Goal: Information Seeking & Learning: Learn about a topic

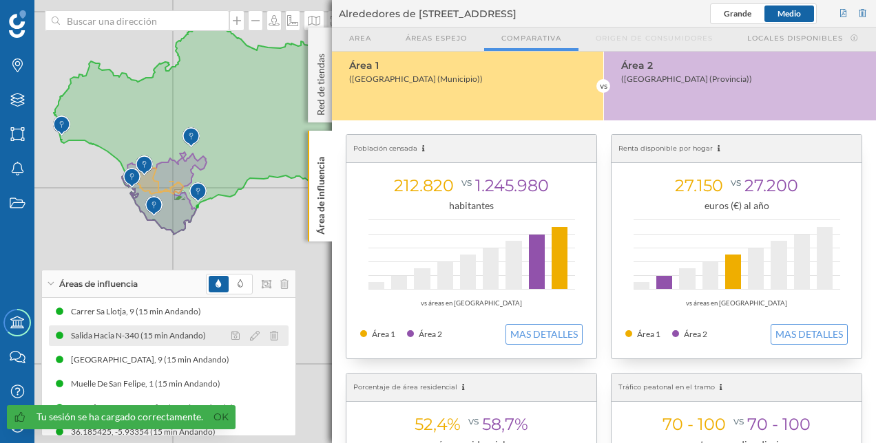
scroll to position [547, 0]
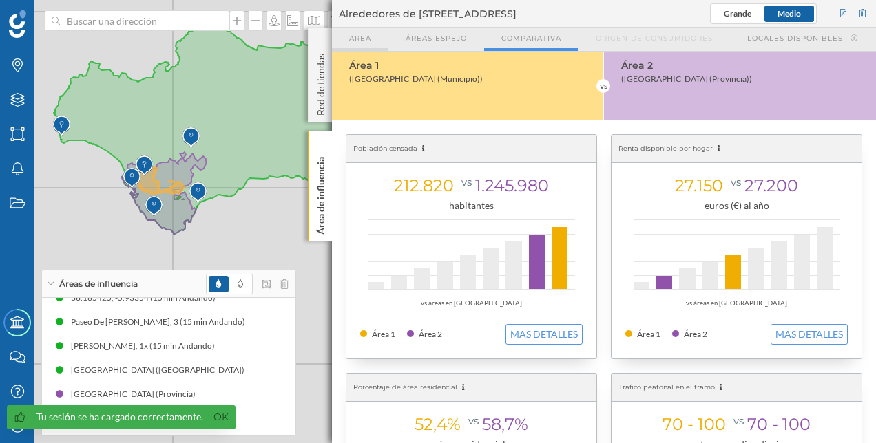
click at [369, 43] on div "Area" at bounding box center [360, 39] width 56 height 23
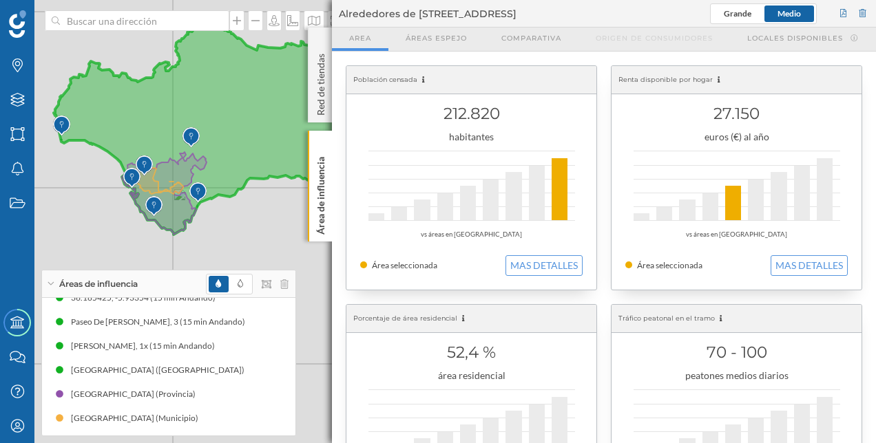
click at [241, 116] on icon at bounding box center [239, 127] width 370 height 216
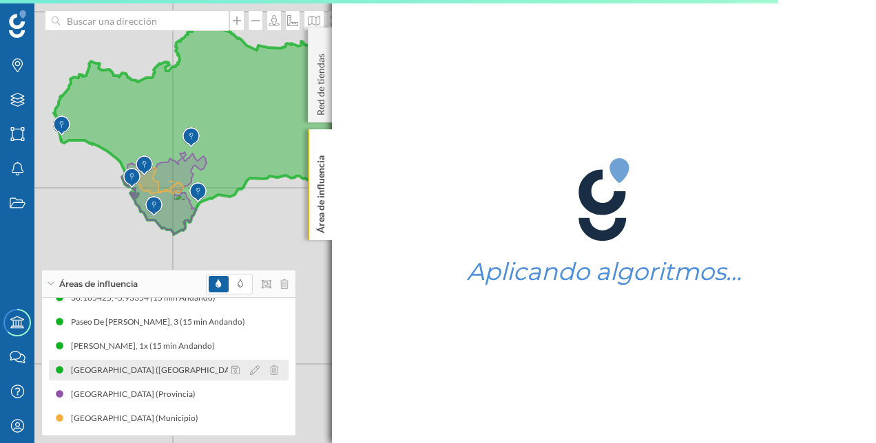
click at [129, 367] on div "[GEOGRAPHIC_DATA] ([GEOGRAPHIC_DATA])" at bounding box center [161, 371] width 180 height 14
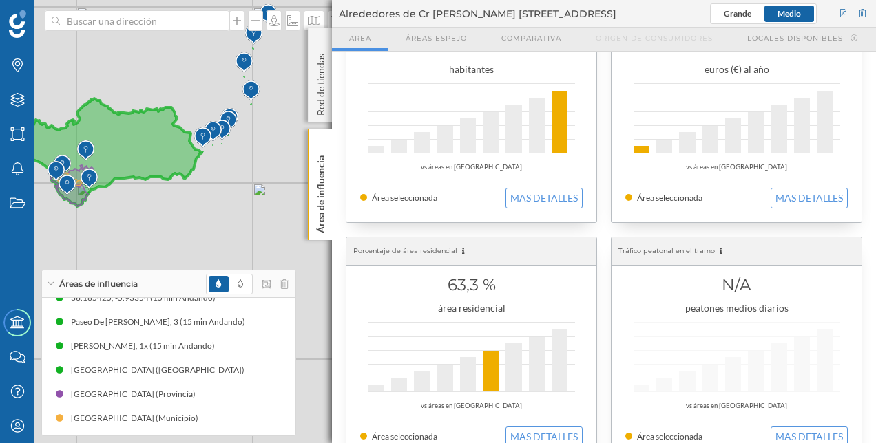
scroll to position [61, 0]
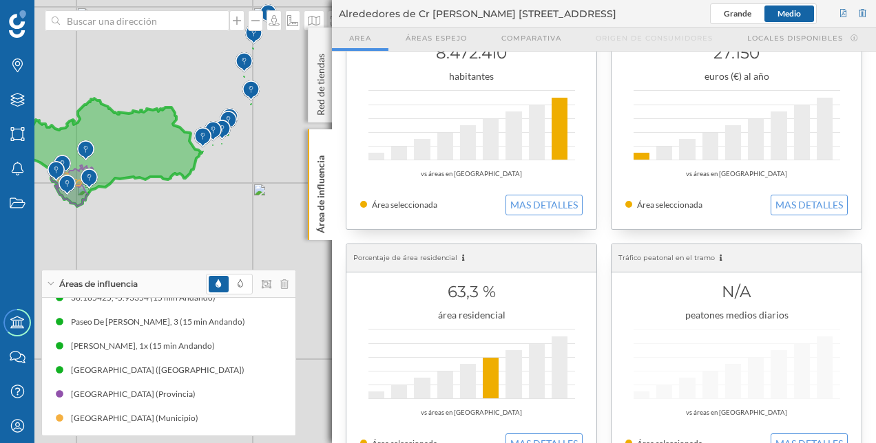
click at [508, 187] on div "8.472.410 habitantes vs áreas en [GEOGRAPHIC_DATA] Área seleccionada MAS DETALL…" at bounding box center [471, 118] width 250 height 224
click at [519, 203] on button "MAS DETALLES" at bounding box center [543, 205] width 77 height 21
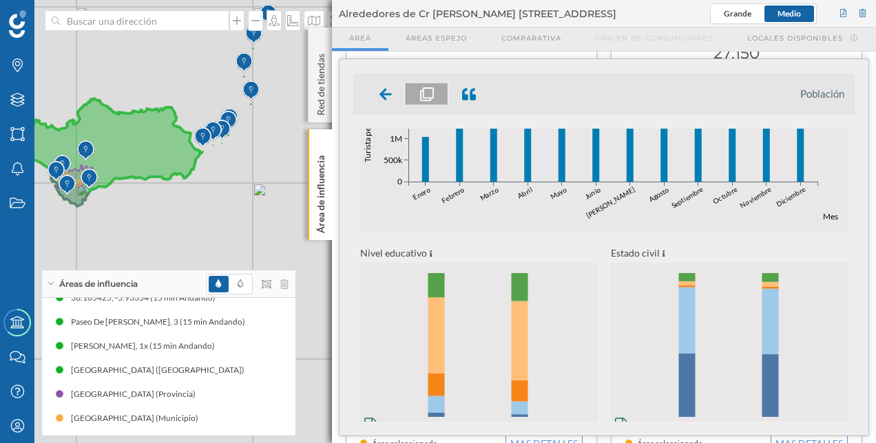
scroll to position [584, 0]
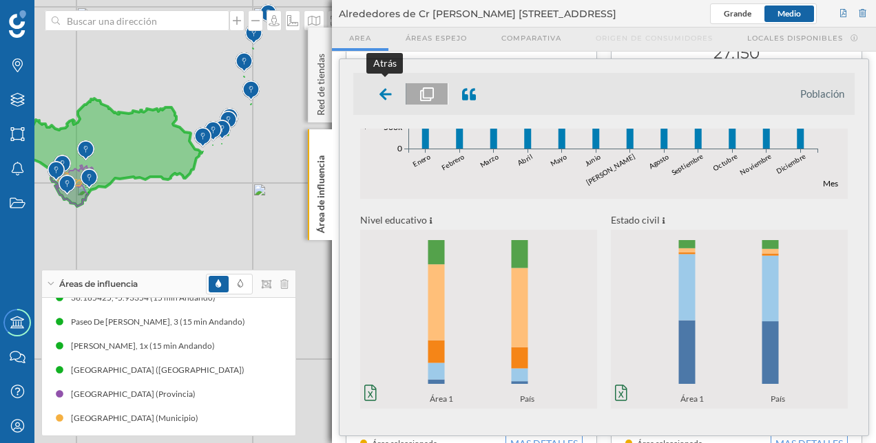
click at [387, 96] on icon at bounding box center [385, 94] width 12 height 14
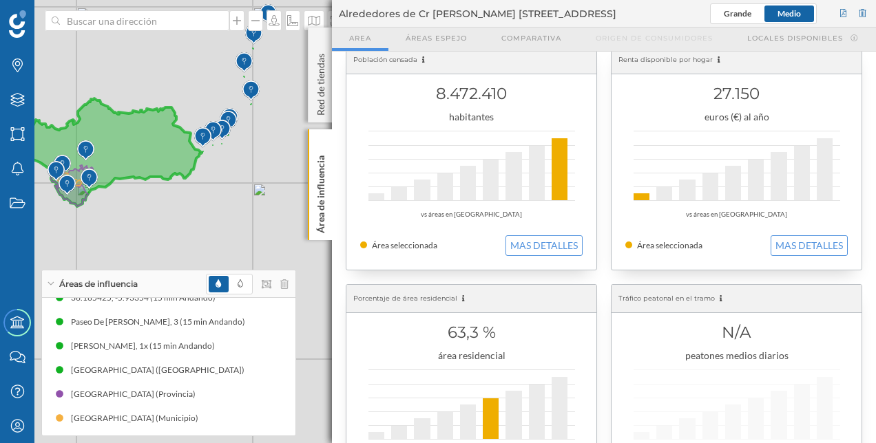
scroll to position [0, 0]
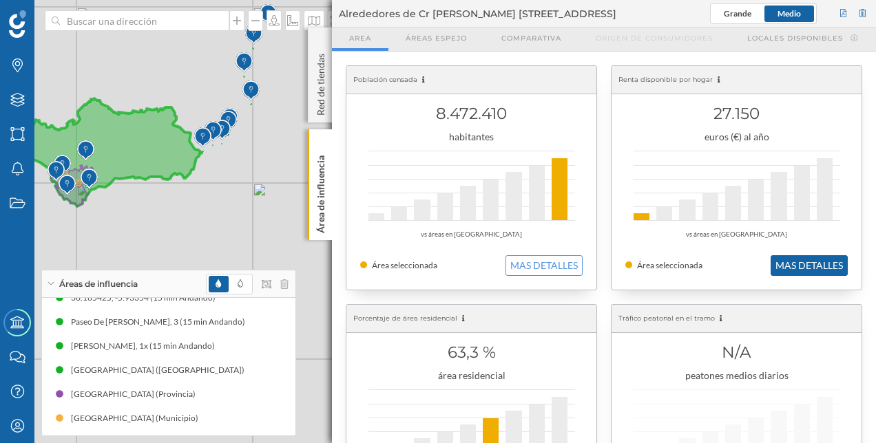
click at [808, 261] on button "MAS DETALLES" at bounding box center [809, 265] width 77 height 21
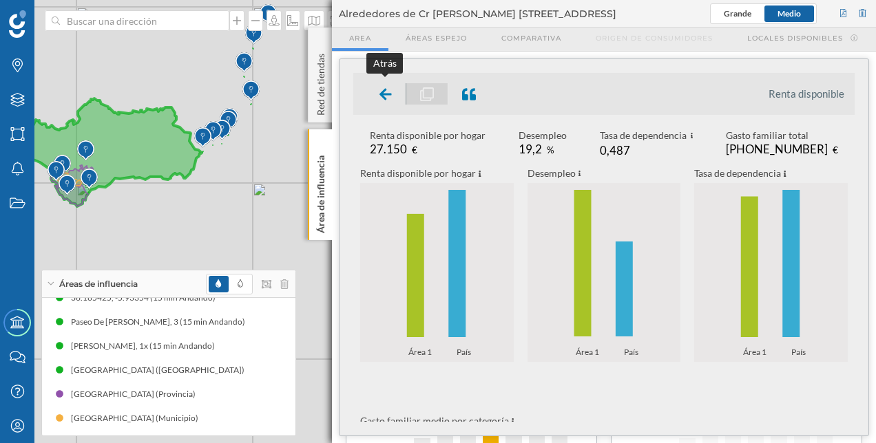
click at [382, 91] on icon at bounding box center [385, 94] width 12 height 12
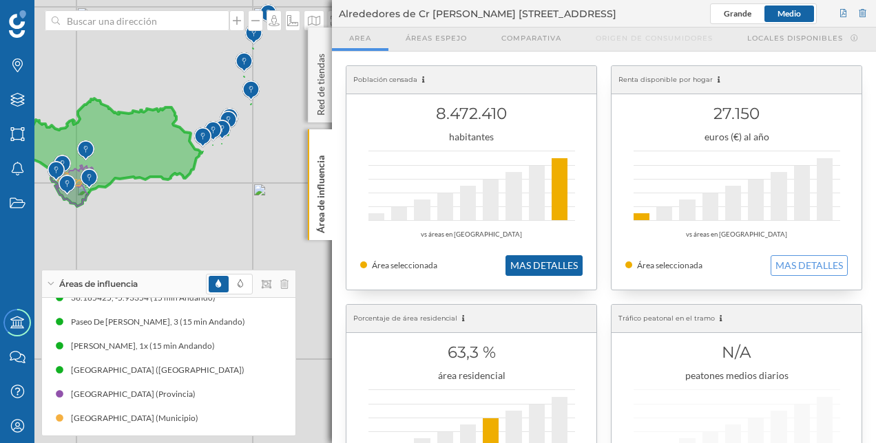
click at [556, 260] on button "MAS DETALLES" at bounding box center [543, 265] width 77 height 21
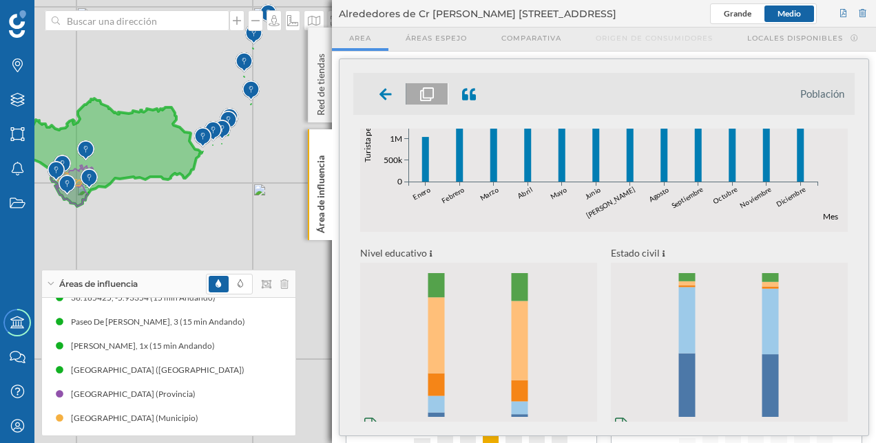
scroll to position [584, 0]
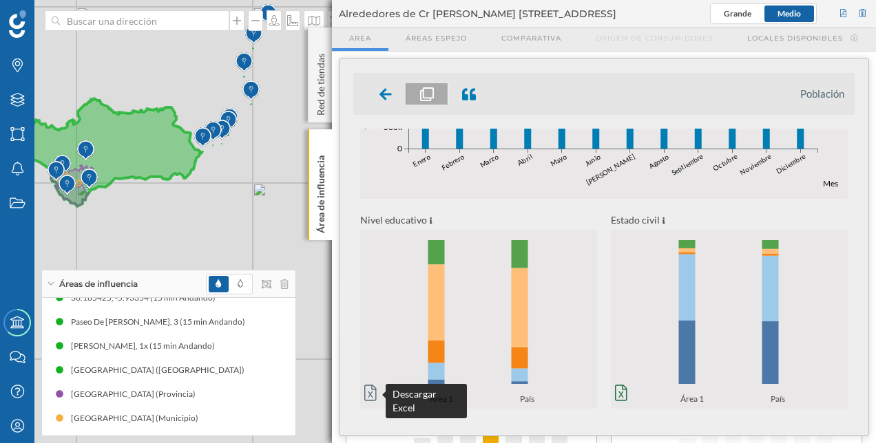
click at [373, 394] on icon at bounding box center [370, 393] width 12 height 17
